Goal: Information Seeking & Learning: Find specific fact

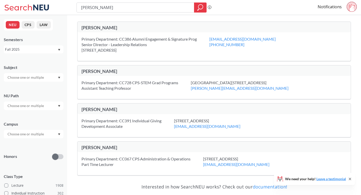
click at [168, 12] on div "[PERSON_NAME]" at bounding box center [141, 8] width 130 height 10
click at [168, 8] on input "[PERSON_NAME]" at bounding box center [135, 7] width 110 height 9
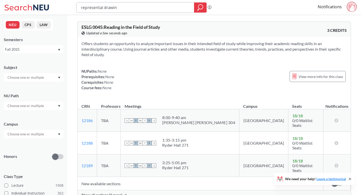
type input "represental drawing"
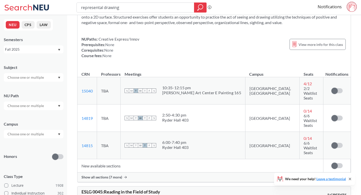
scroll to position [305, 0]
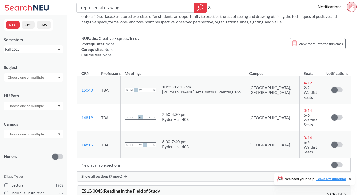
click at [118, 172] on div "Show all sections (7 more)" at bounding box center [213, 177] width 273 height 10
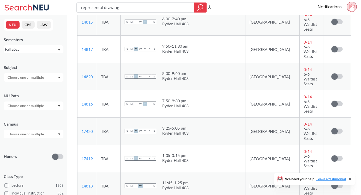
scroll to position [429, 0]
